Goal: Information Seeking & Learning: Learn about a topic

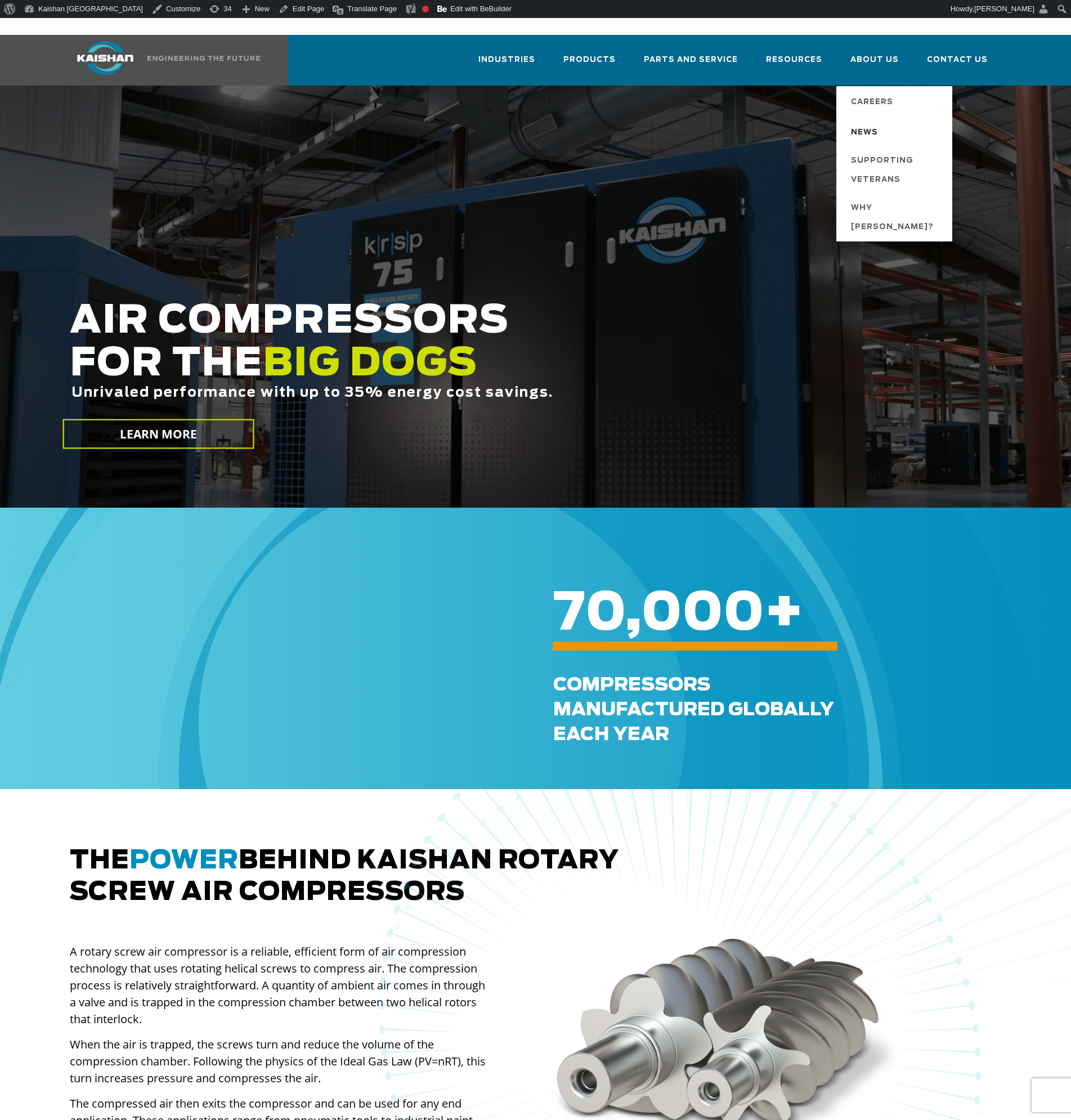
click at [873, 123] on span "News" at bounding box center [865, 133] width 27 height 19
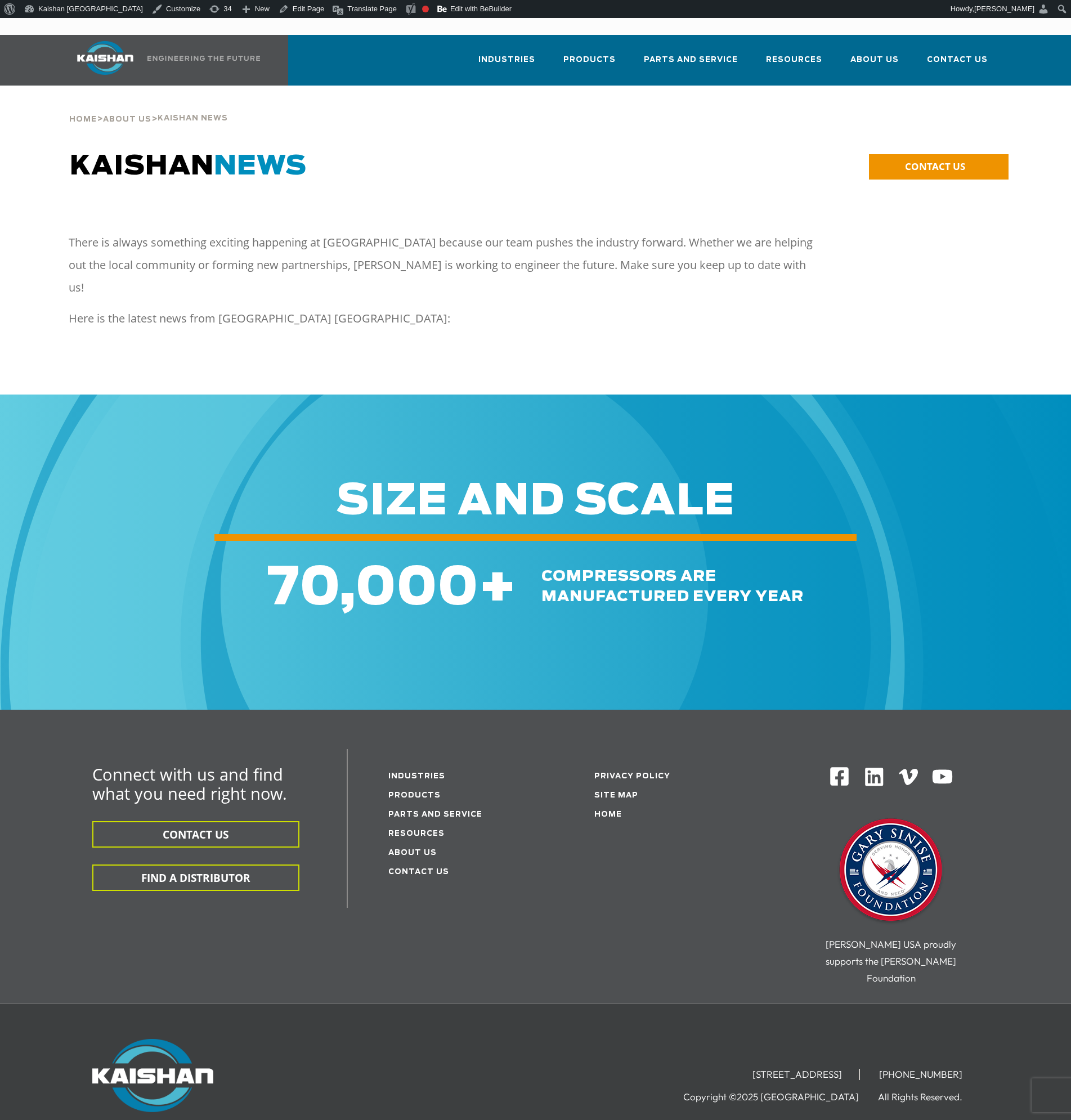
drag, startPoint x: 486, startPoint y: 171, endPoint x: 486, endPoint y: 178, distance: 7.0
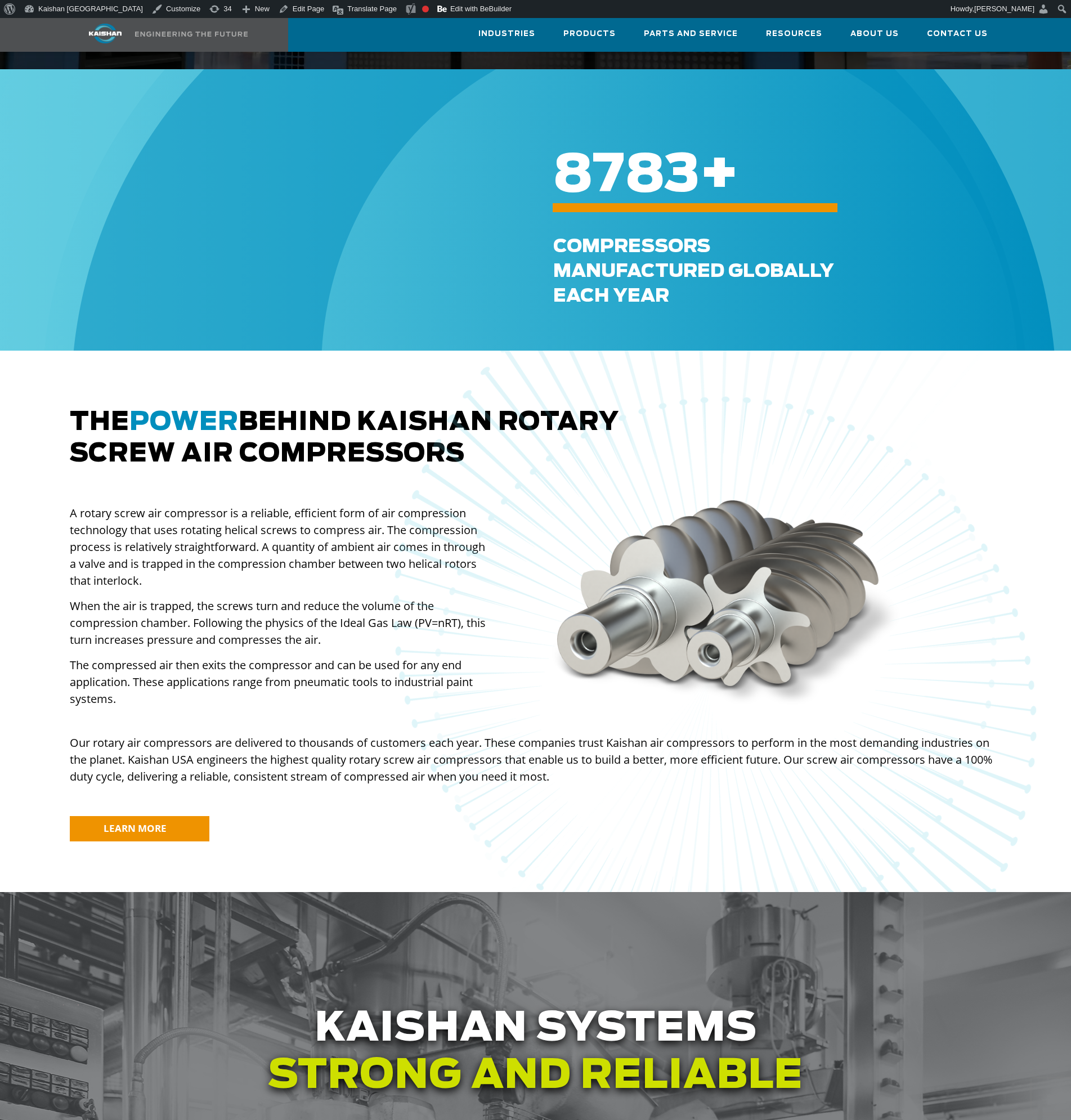
scroll to position [676, 0]
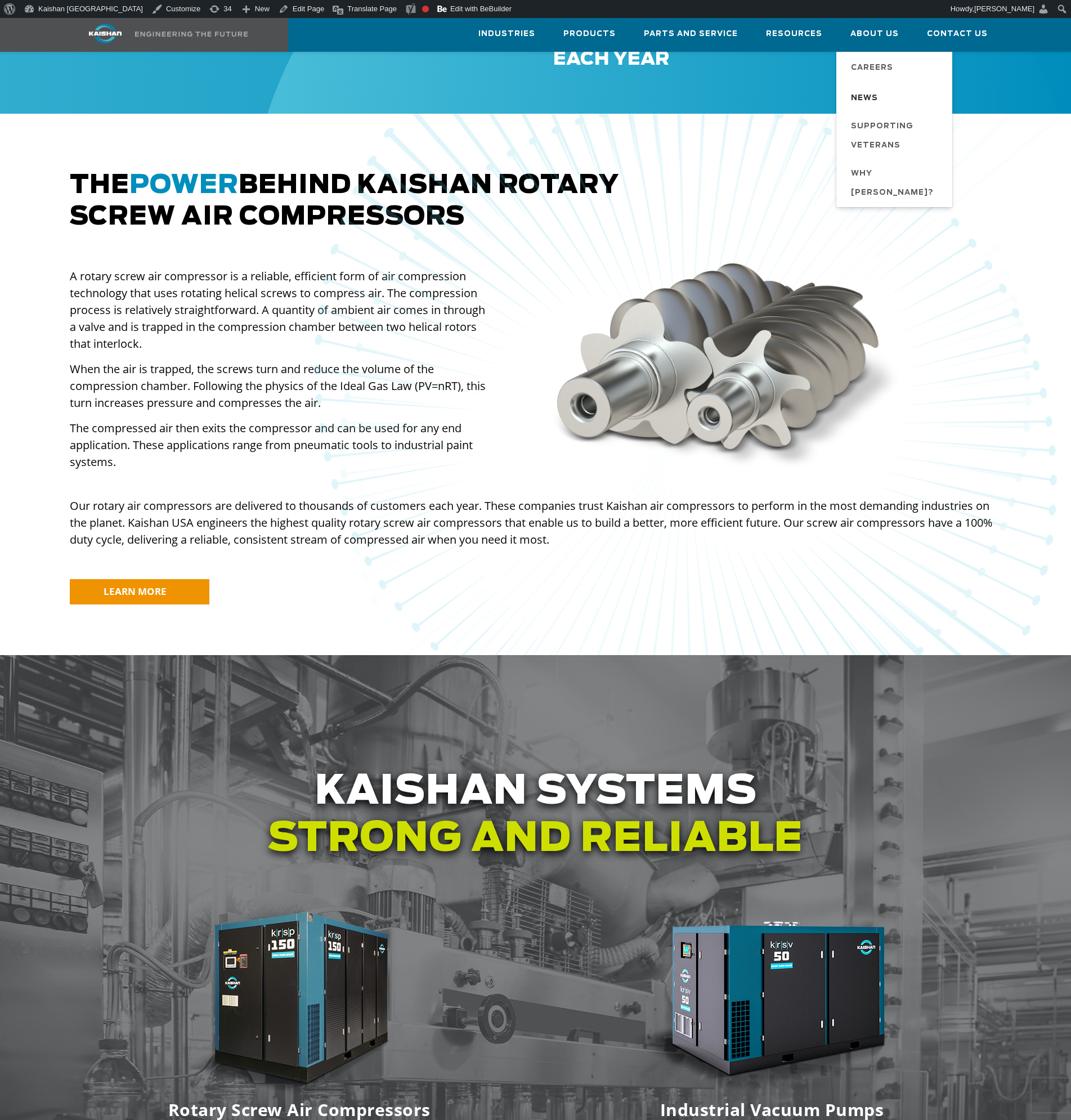
click at [870, 91] on span "News" at bounding box center [865, 99] width 27 height 19
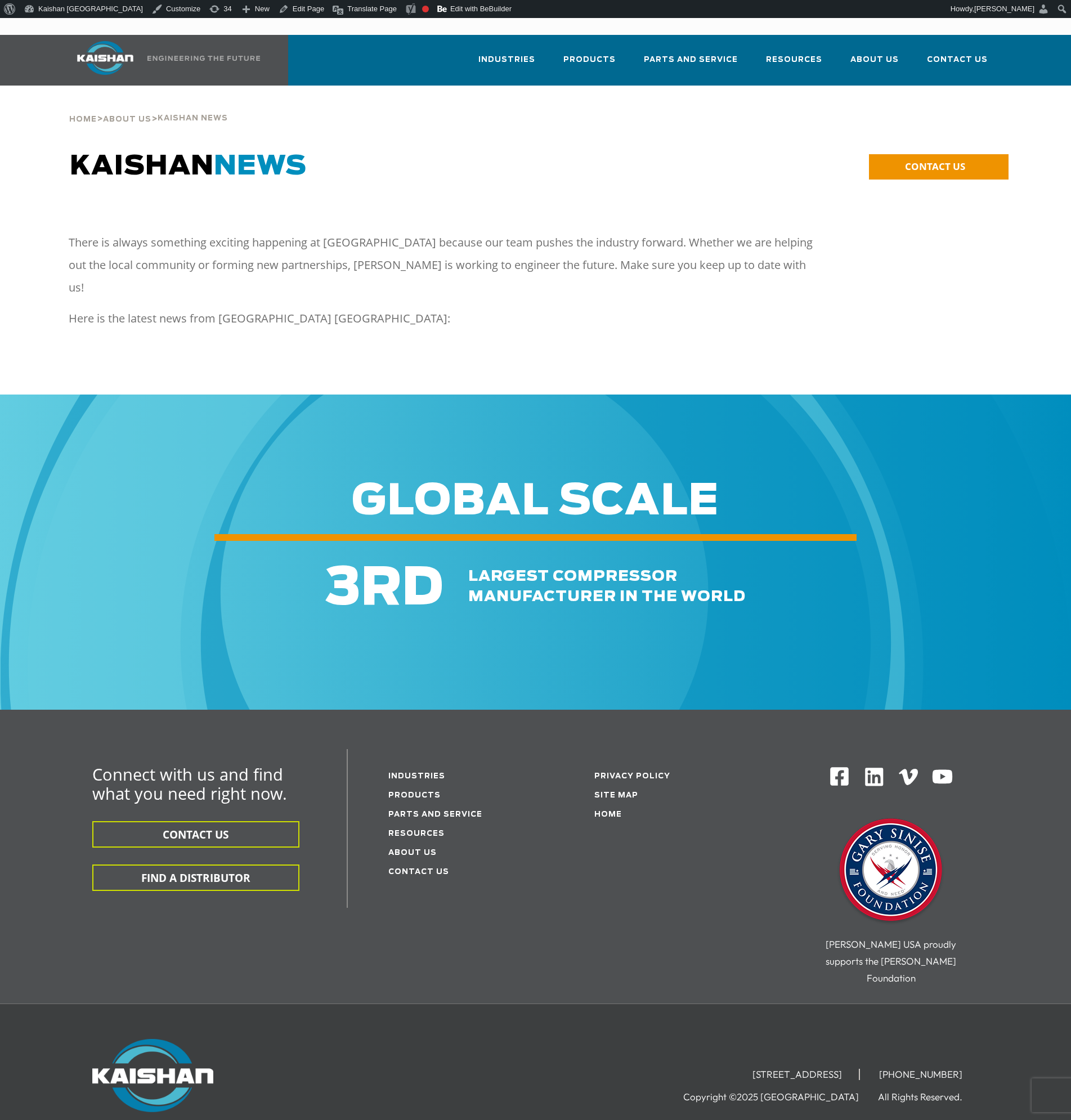
click at [277, 290] on div "There is always something exciting happening at Kaishan because our team pushes…" at bounding box center [441, 285] width 744 height 107
click at [793, 93] on span "Blog" at bounding box center [780, 102] width 27 height 19
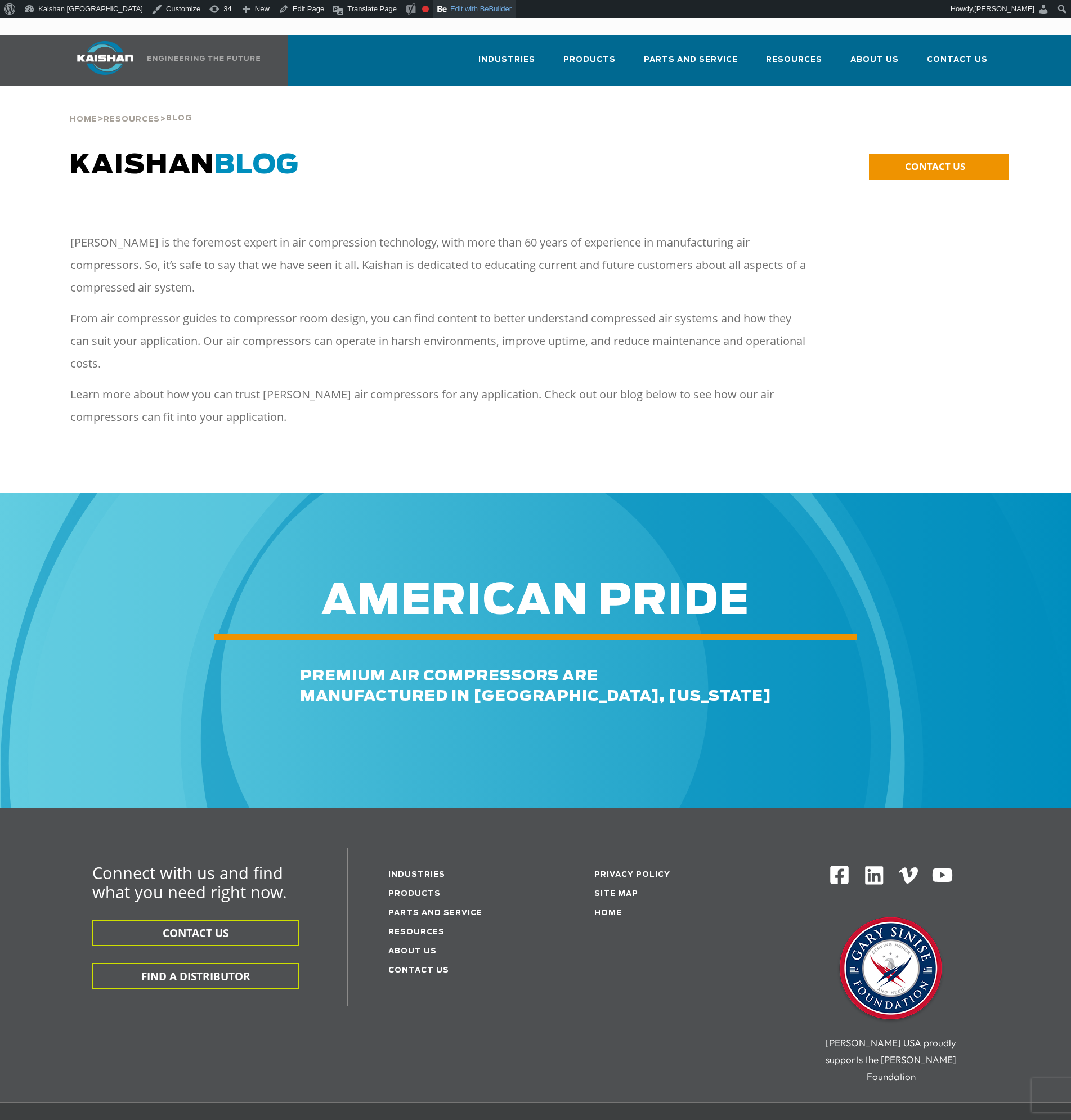
drag, startPoint x: 393, startPoint y: 13, endPoint x: 587, endPoint y: 235, distance: 294.8
click at [434, 13] on link "Edit with BeBuilder" at bounding box center [475, 9] width 83 height 18
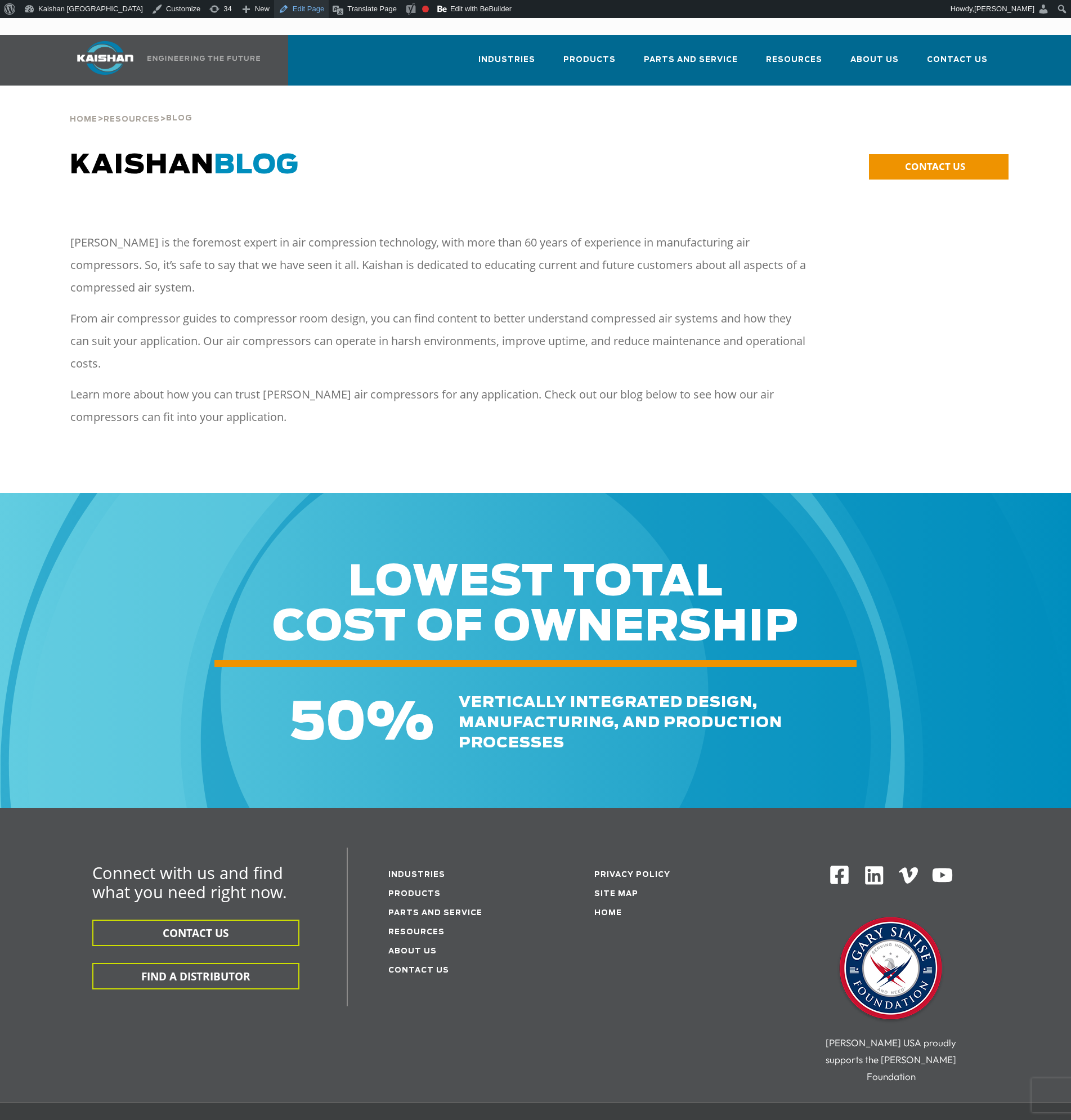
click at [274, 8] on link "Edit Page" at bounding box center [301, 9] width 55 height 18
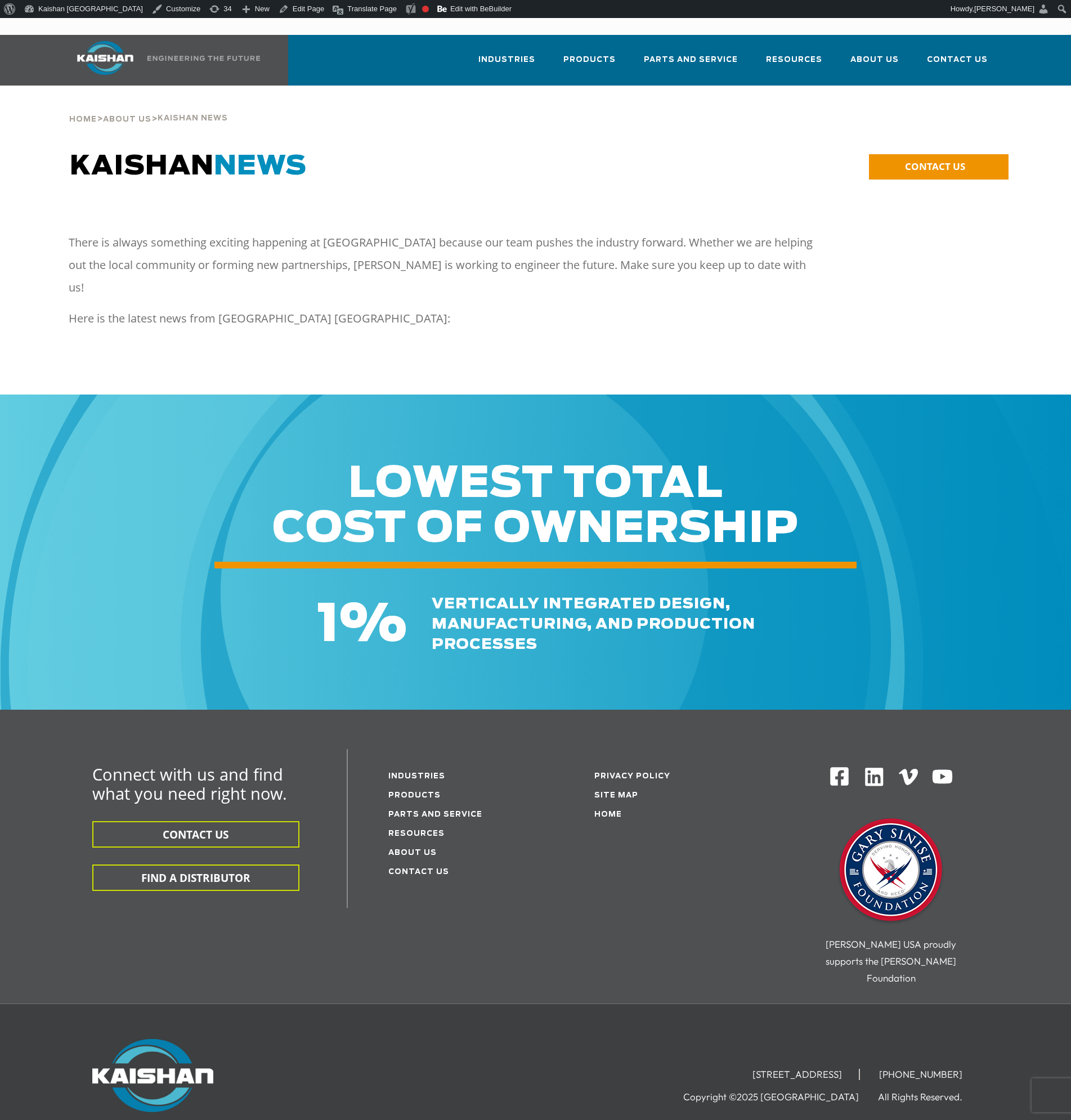
drag, startPoint x: 249, startPoint y: 119, endPoint x: 176, endPoint y: 99, distance: 75.7
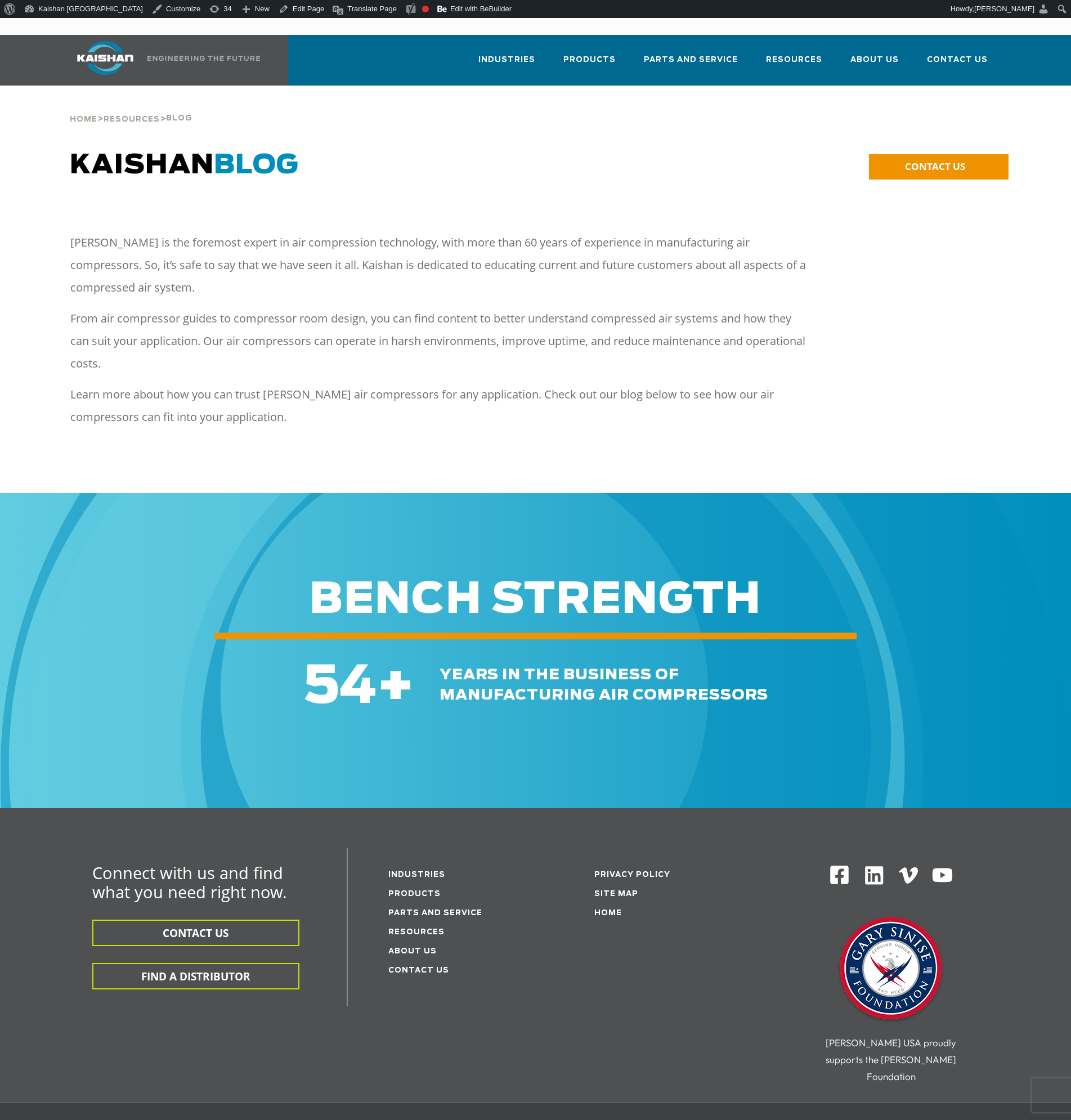
click at [213, 211] on div "**********" at bounding box center [535, 480] width 1071 height 656
drag, startPoint x: 239, startPoint y: 10, endPoint x: 254, endPoint y: 27, distance: 22.7
click at [274, 10] on link "Edit Page" at bounding box center [301, 9] width 55 height 18
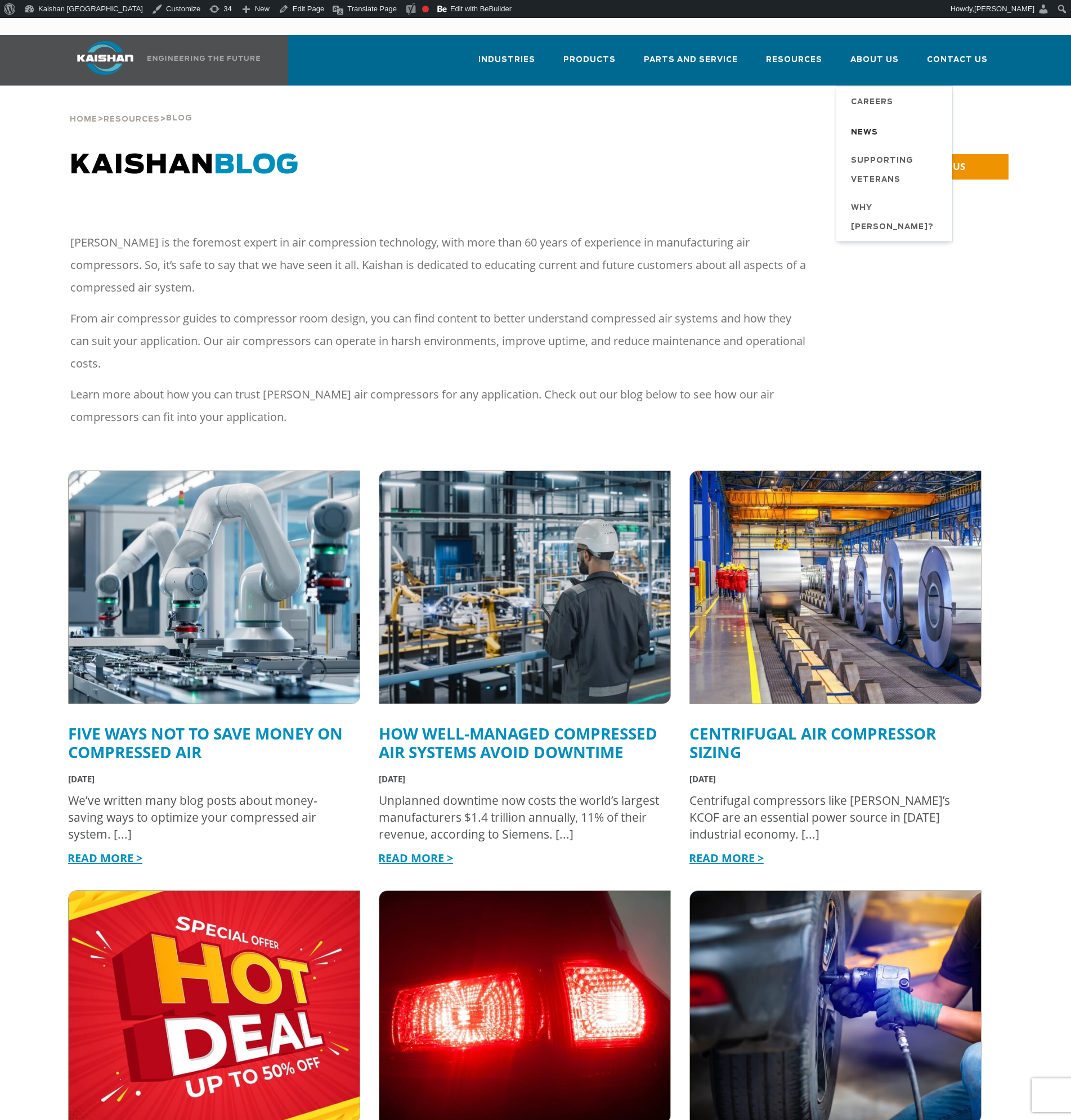
click at [873, 123] on span "News" at bounding box center [865, 133] width 27 height 19
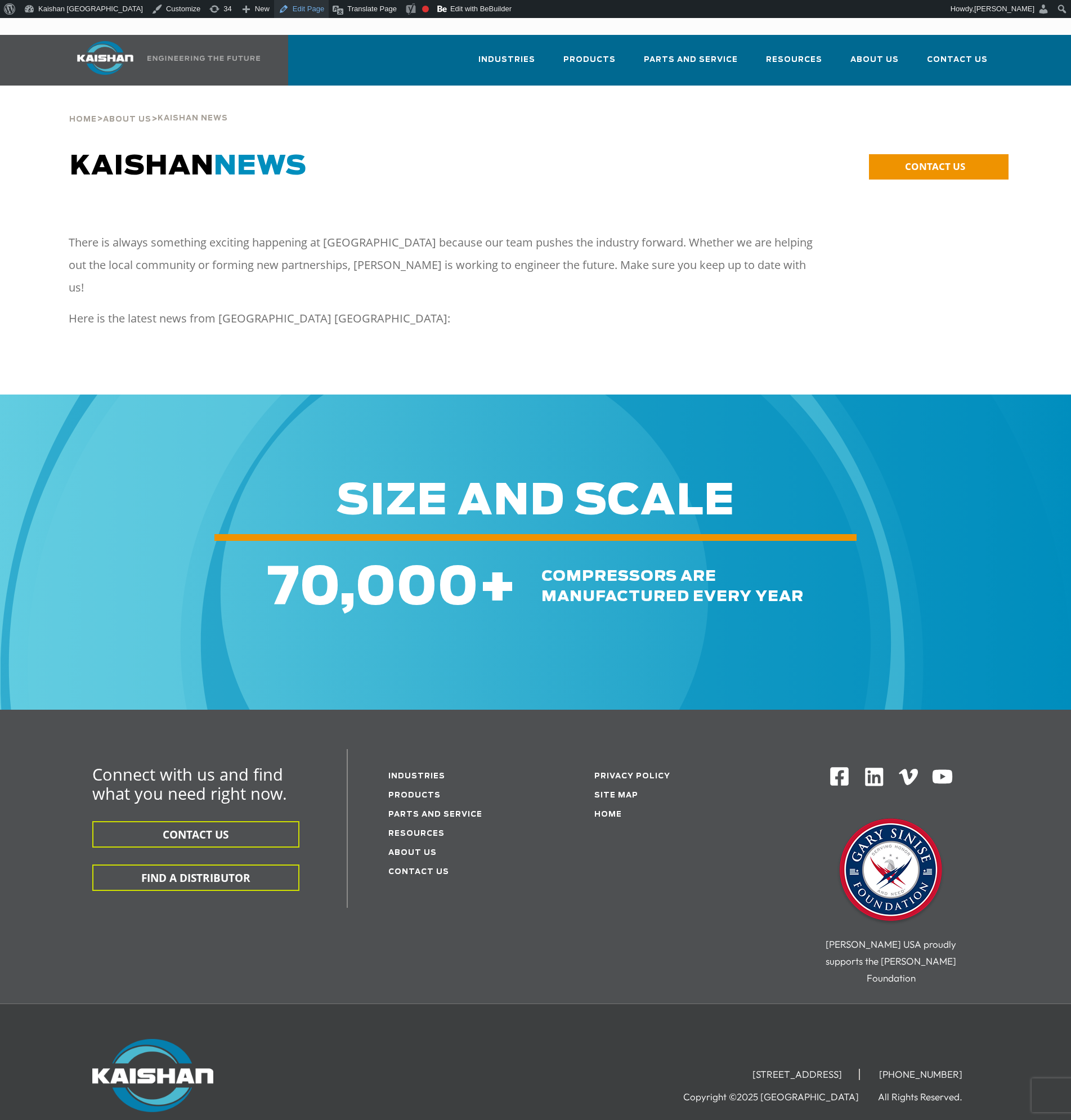
click at [274, 11] on link "Edit Page" at bounding box center [301, 9] width 55 height 18
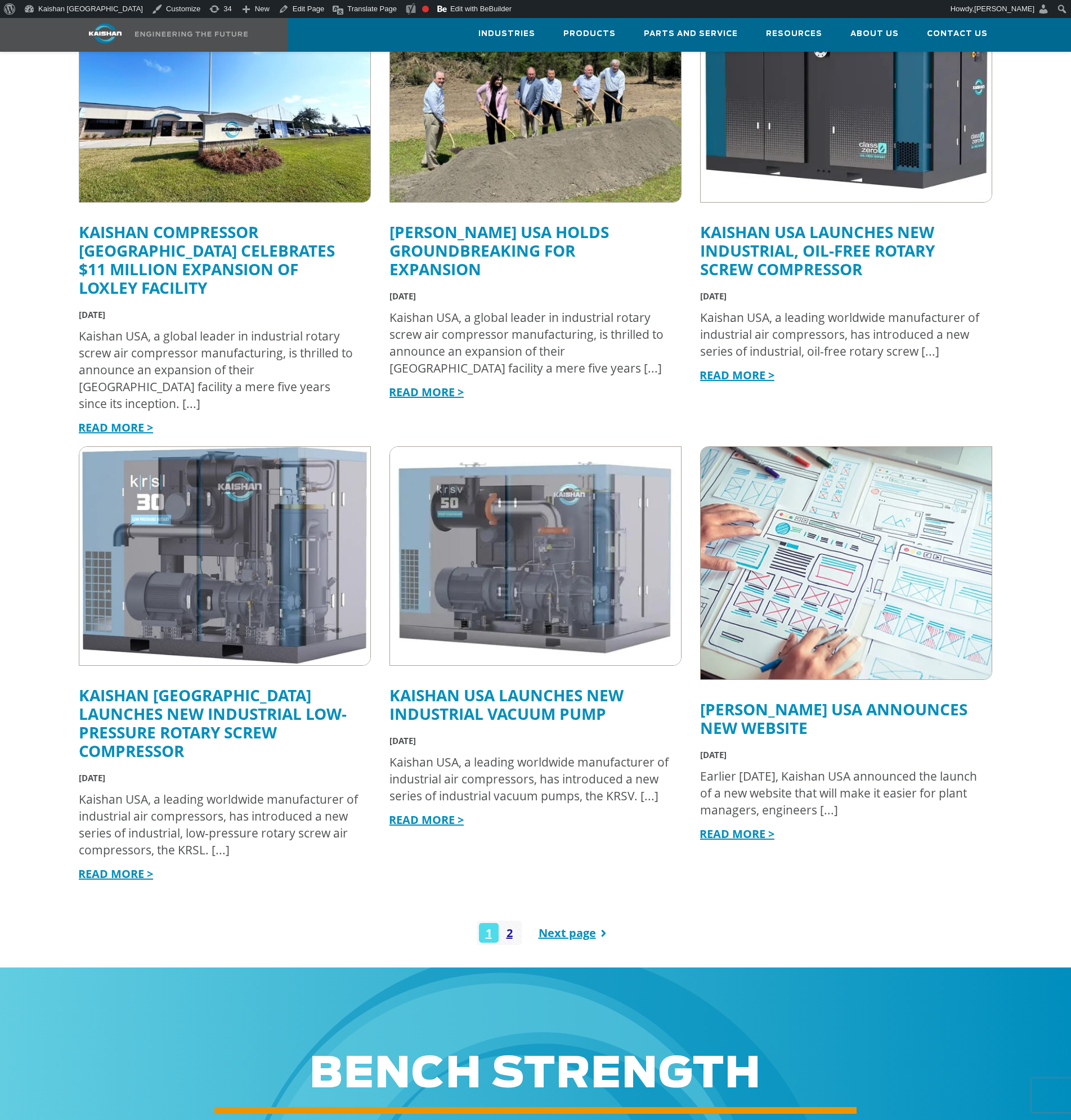
scroll to position [394, 0]
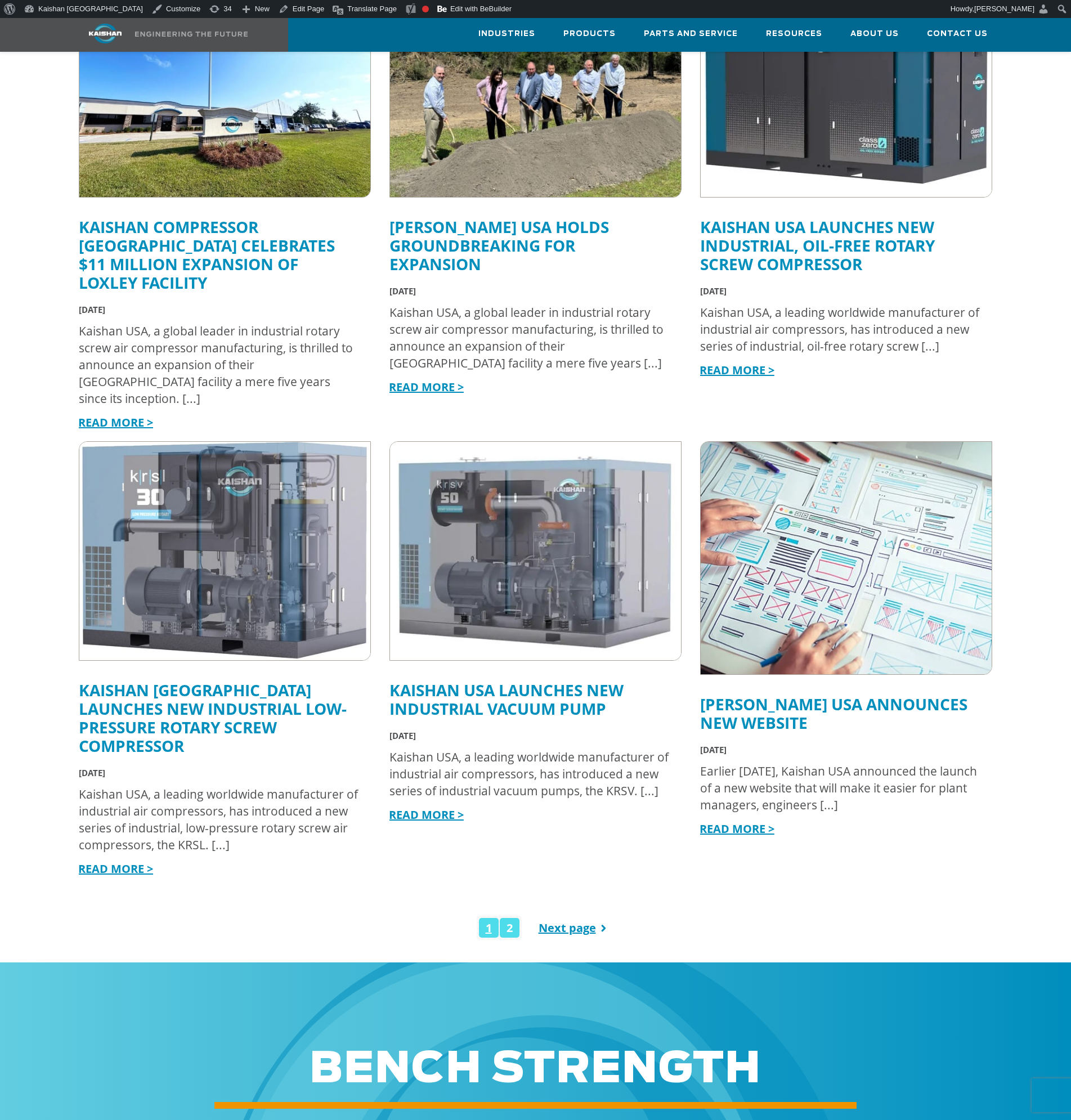
click at [509, 918] on link "2" at bounding box center [510, 928] width 20 height 20
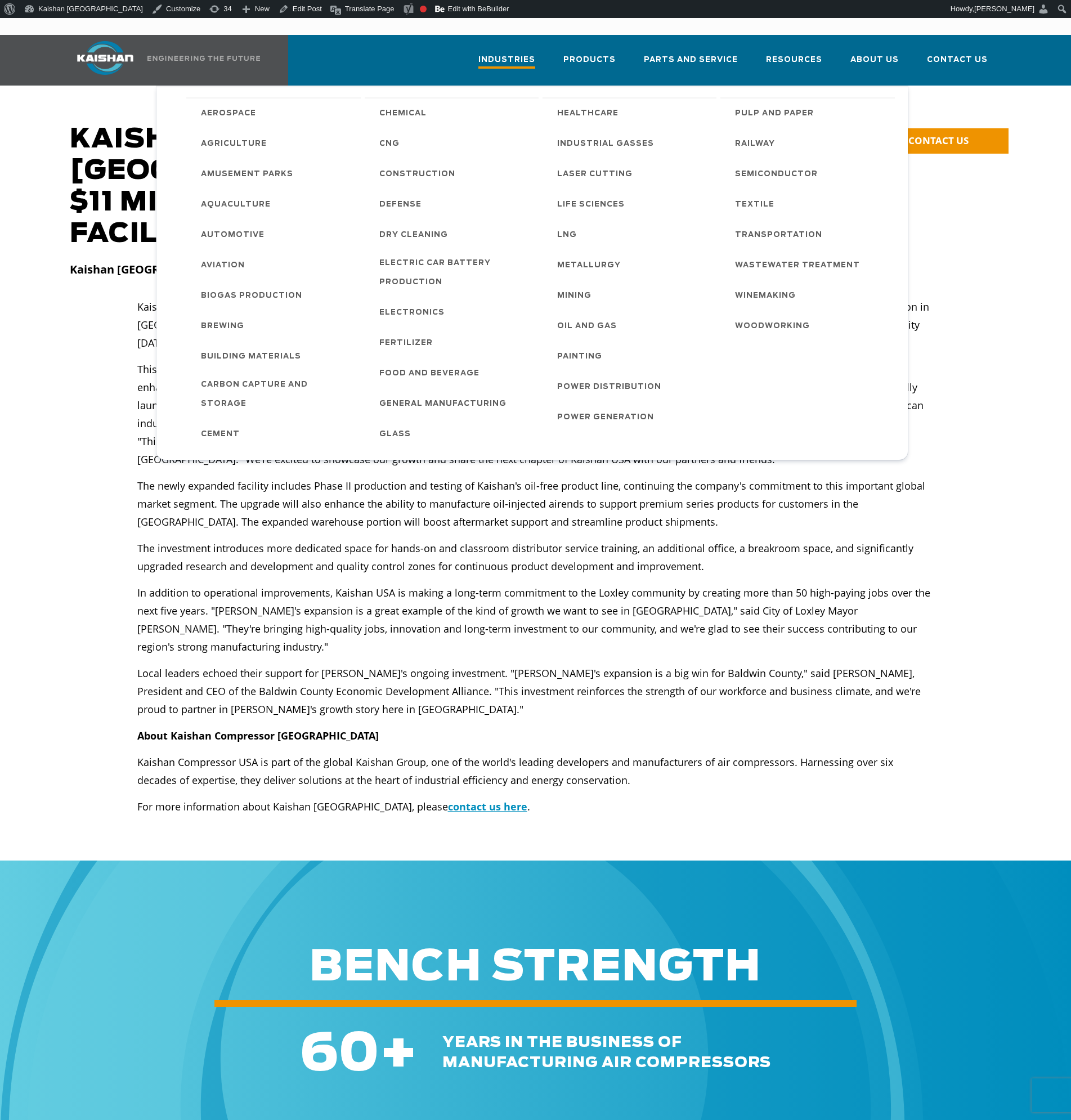
click at [514, 53] on span "Industries" at bounding box center [507, 61] width 57 height 15
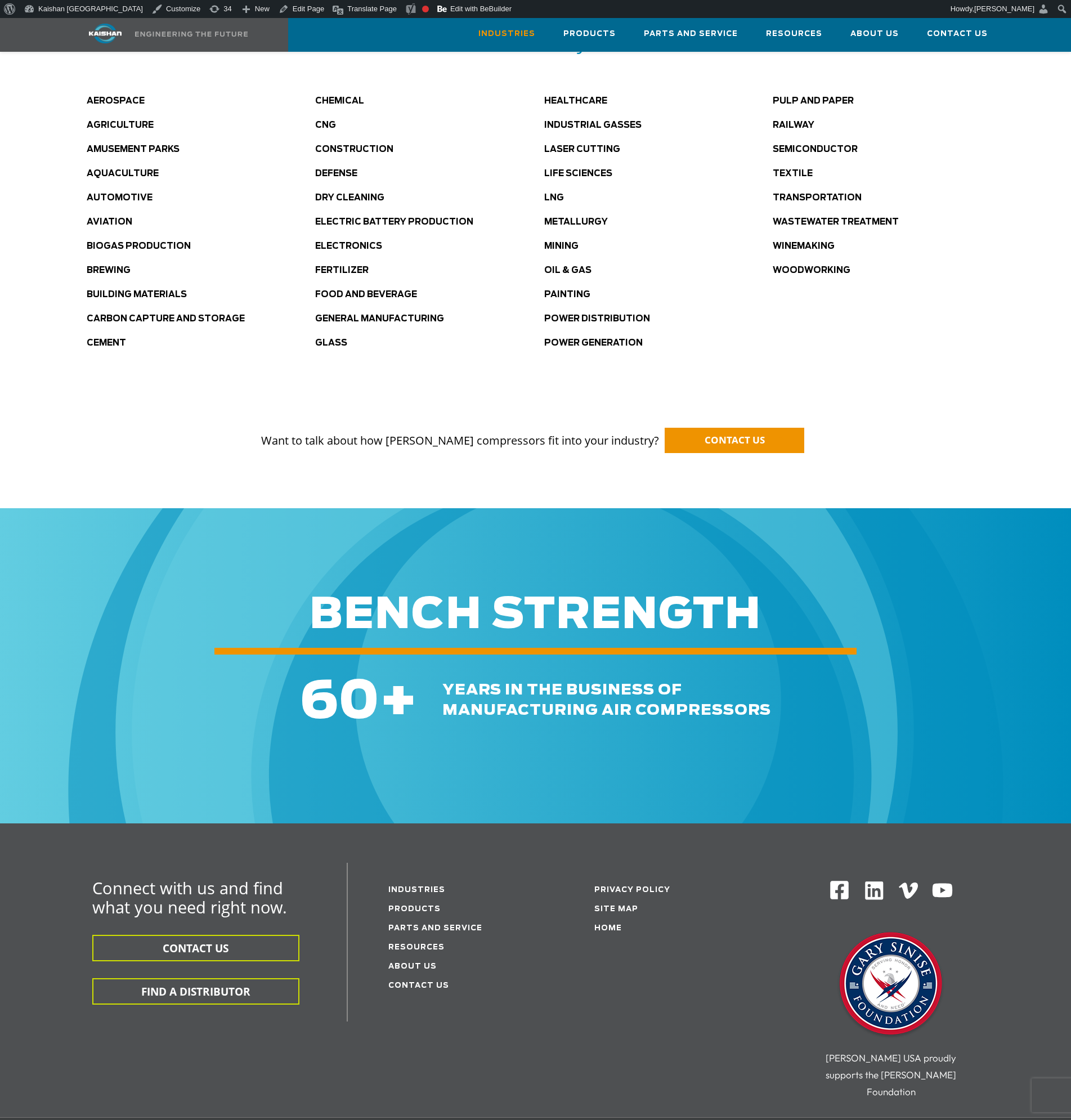
scroll to position [816, 0]
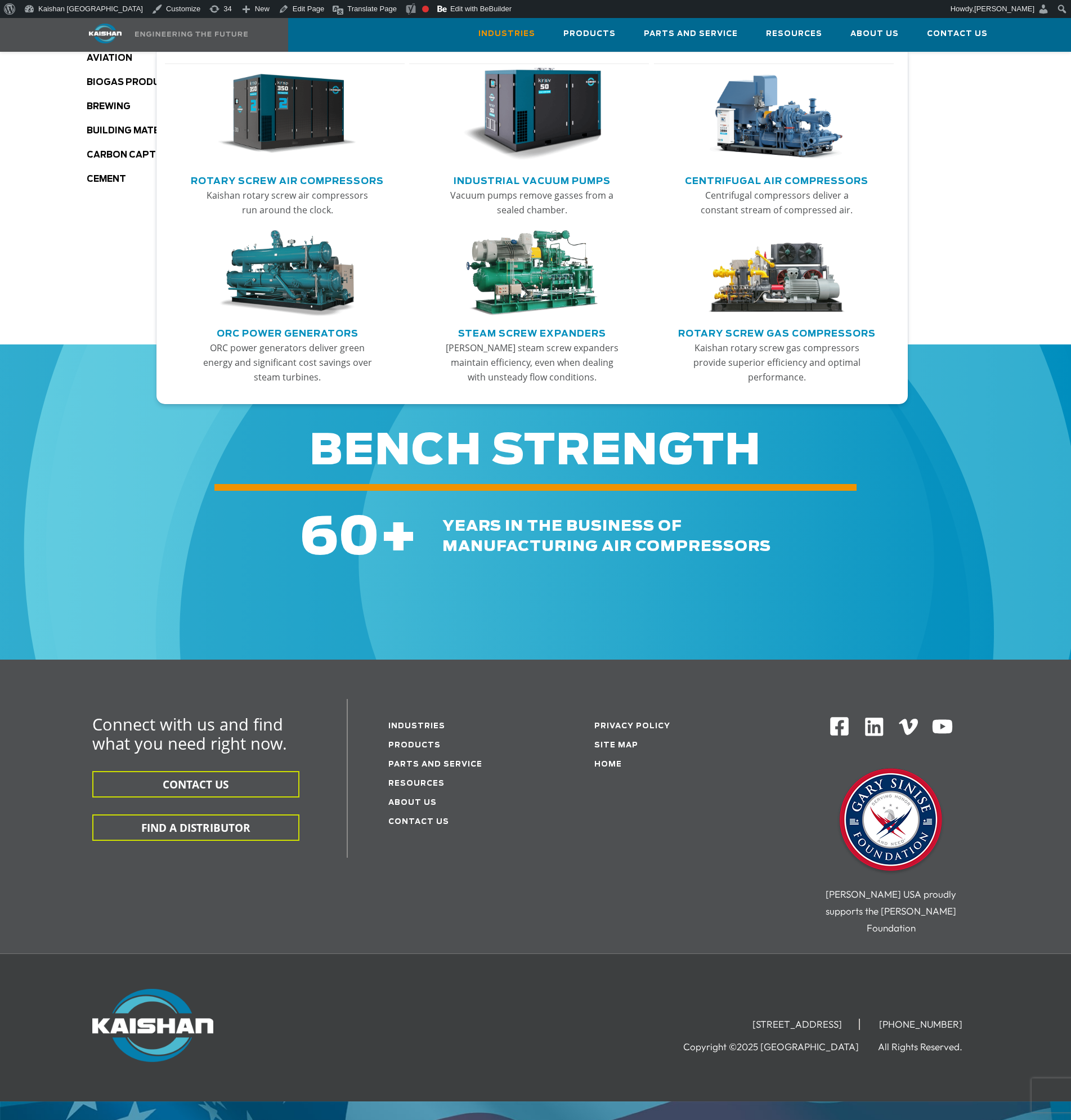
drag, startPoint x: 549, startPoint y: 123, endPoint x: 553, endPoint y: 131, distance: 8.9
click at [549, 123] on img "Main menu" at bounding box center [532, 114] width 139 height 93
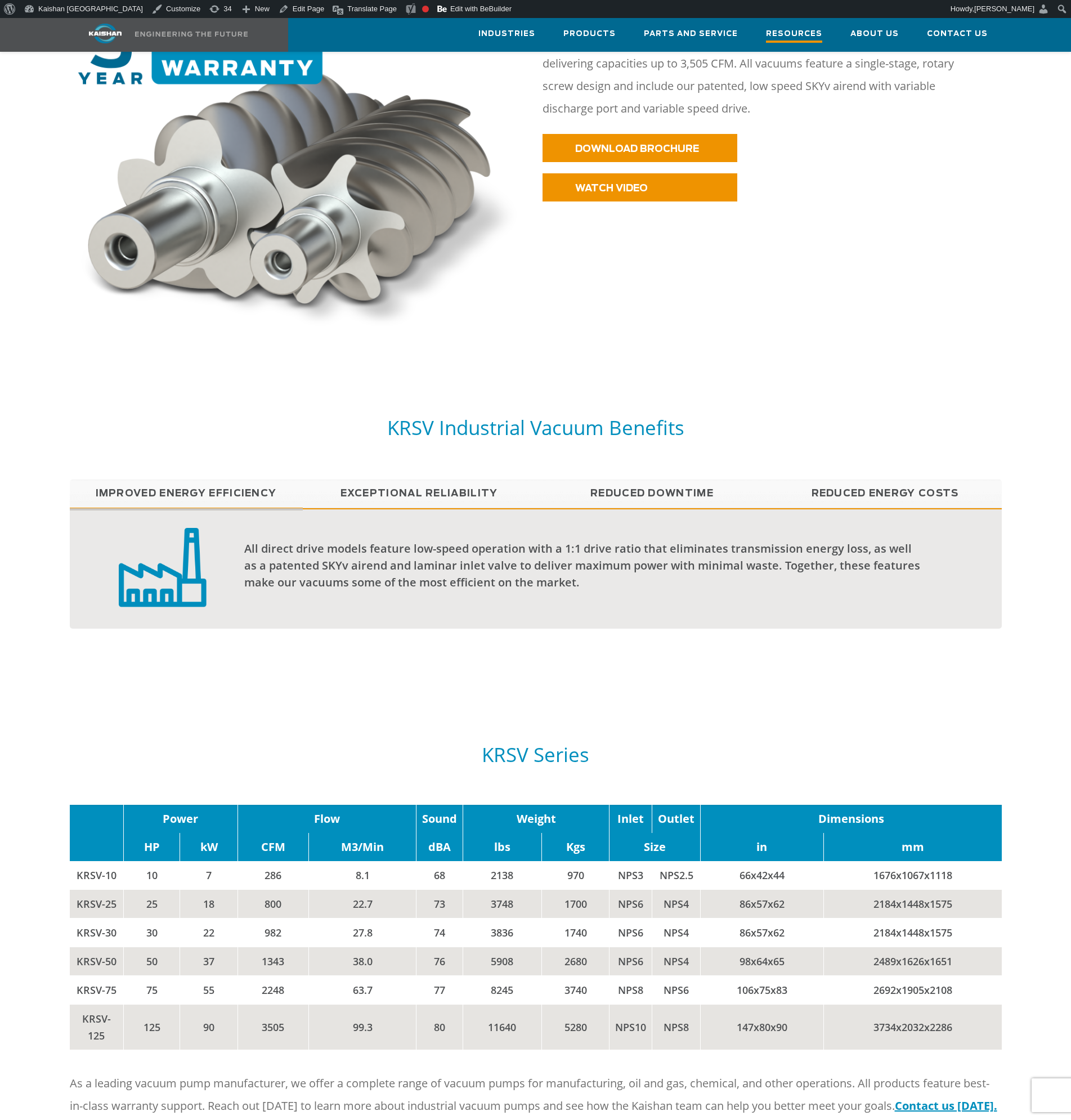
scroll to position [616, 0]
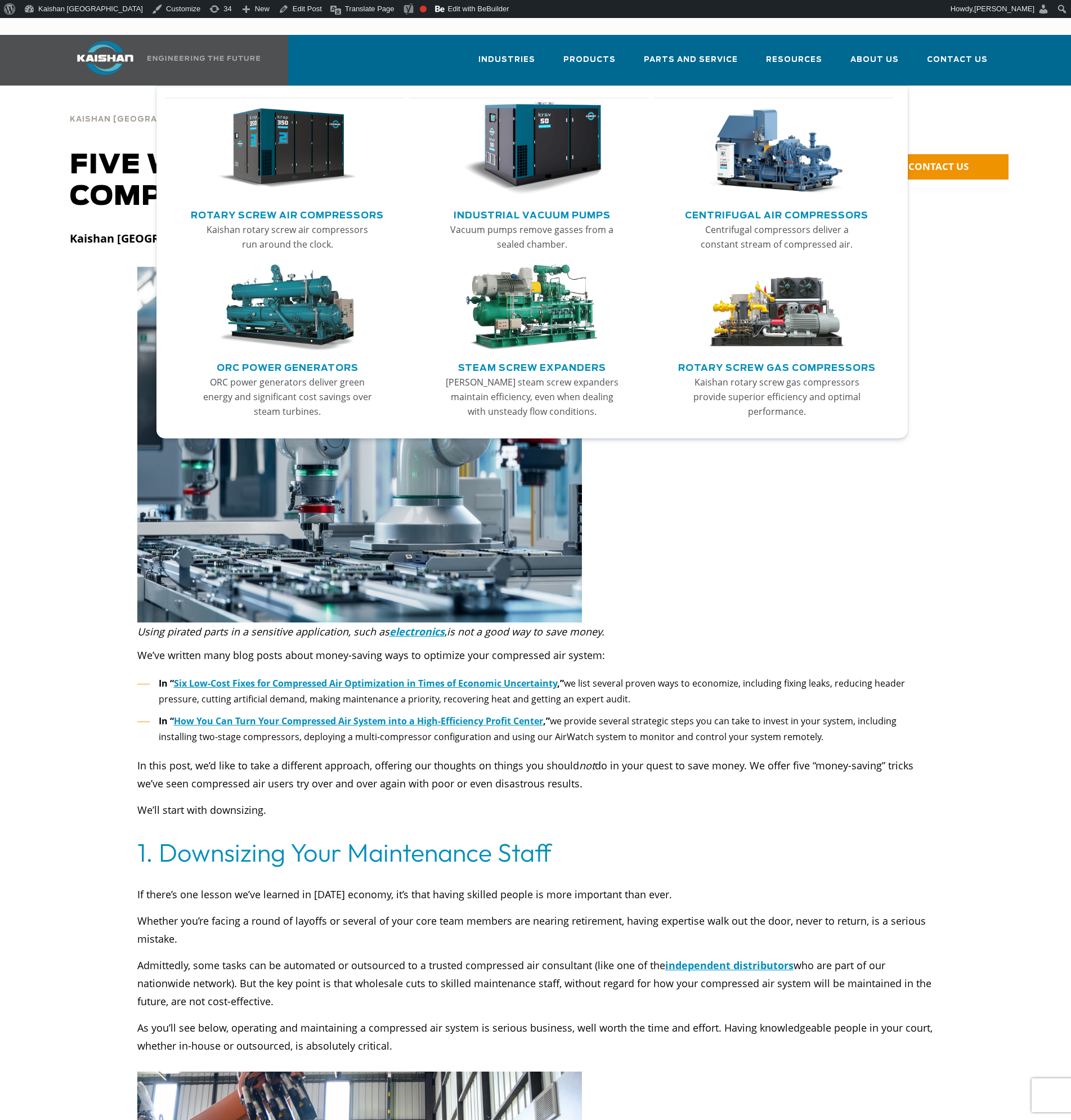
click at [250, 318] on img "Main menu" at bounding box center [287, 308] width 139 height 87
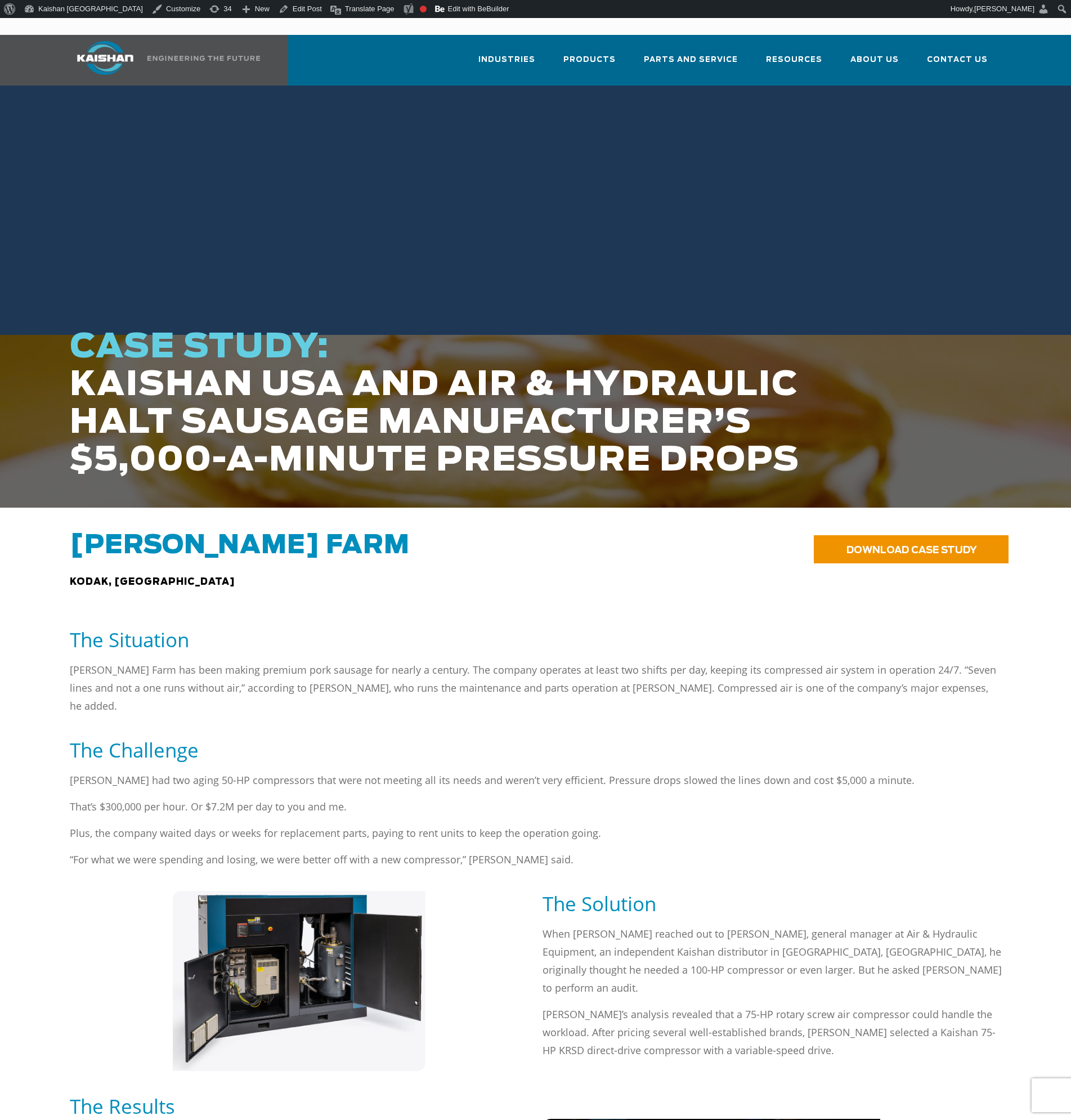
drag, startPoint x: 900, startPoint y: 186, endPoint x: 826, endPoint y: 145, distance: 84.6
click at [900, 186] on div at bounding box center [535, 297] width 1071 height 422
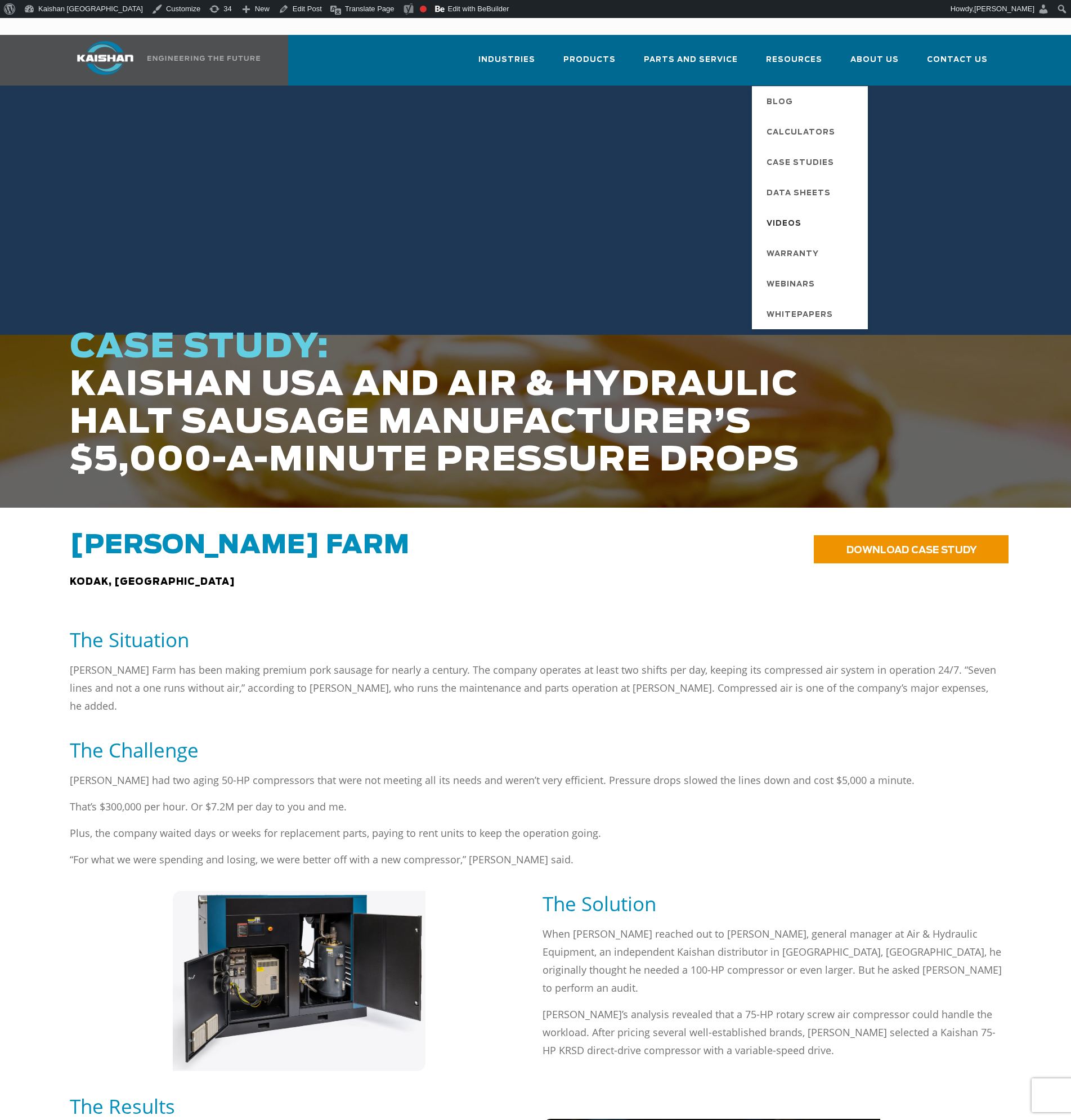
click at [799, 214] on span "Videos" at bounding box center [784, 224] width 35 height 19
